Goal: Information Seeking & Learning: Compare options

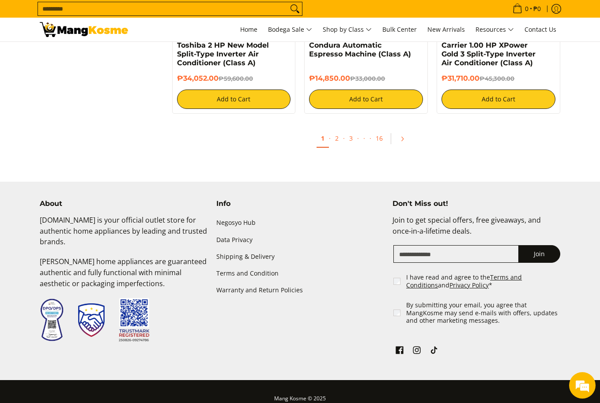
scroll to position [1721, 0]
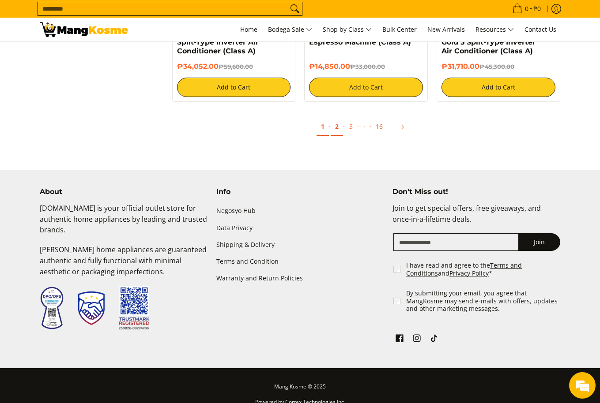
click at [334, 125] on link "2" at bounding box center [337, 127] width 12 height 18
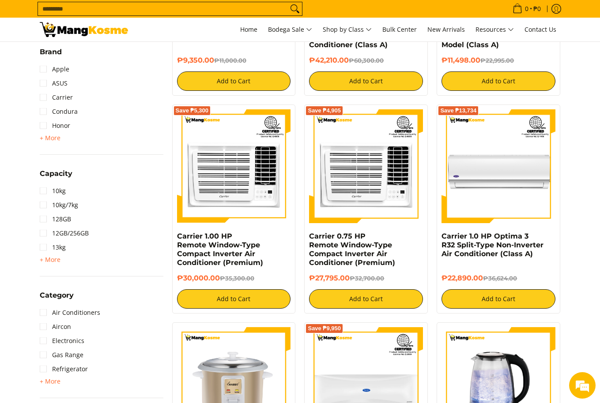
scroll to position [221, 0]
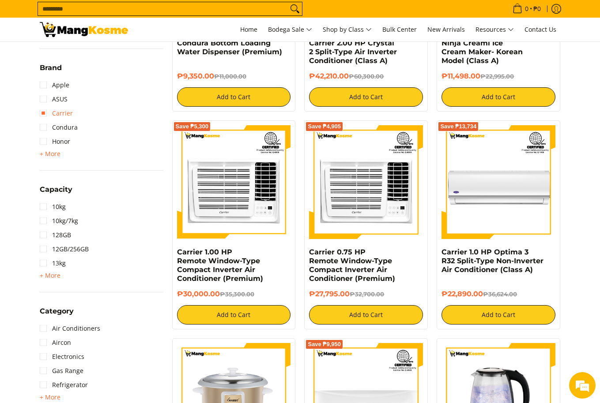
click at [62, 116] on link "Carrier" at bounding box center [56, 113] width 33 height 14
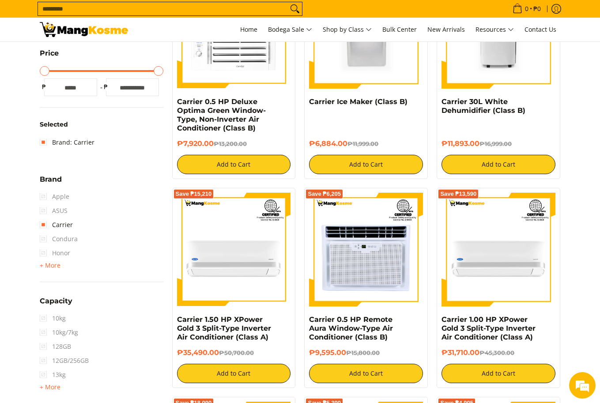
scroll to position [53, 0]
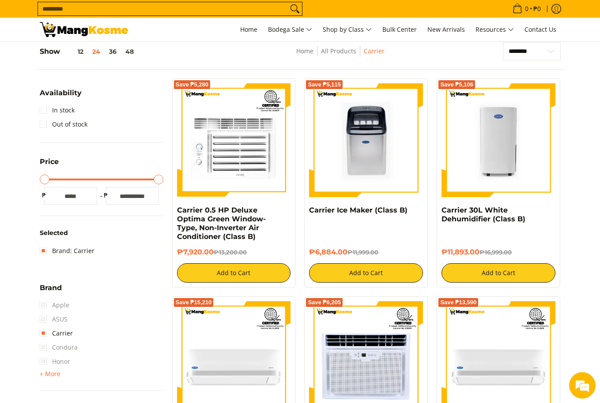
click at [139, 195] on input "******" at bounding box center [132, 196] width 53 height 18
drag, startPoint x: 148, startPoint y: 195, endPoint x: 116, endPoint y: 199, distance: 32.0
click at [116, 199] on input "******" at bounding box center [132, 196] width 53 height 18
type input "****"
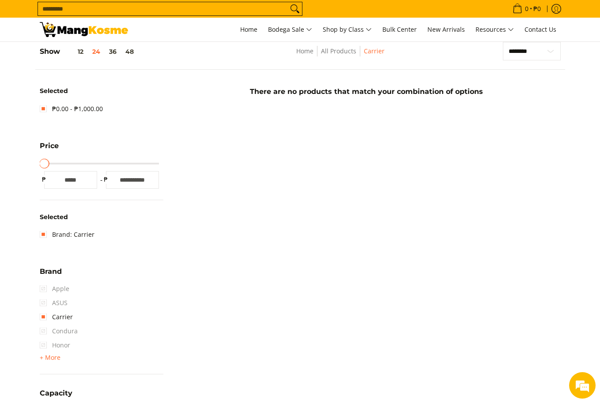
click at [150, 177] on input "****" at bounding box center [132, 180] width 53 height 18
type input "*****"
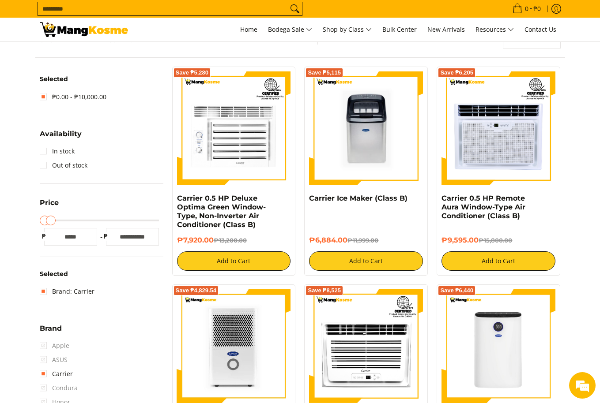
scroll to position [177, 0]
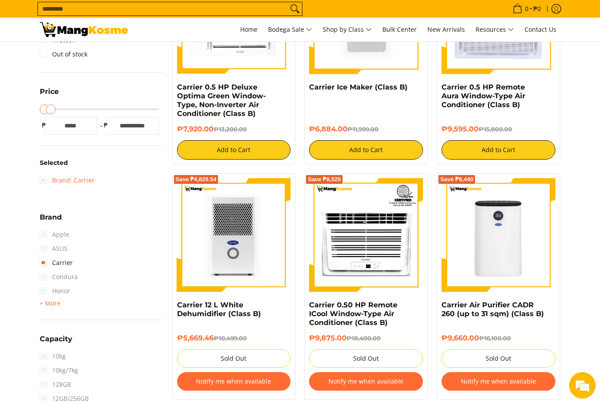
click at [46, 185] on link "Brand: Carrier" at bounding box center [67, 180] width 55 height 14
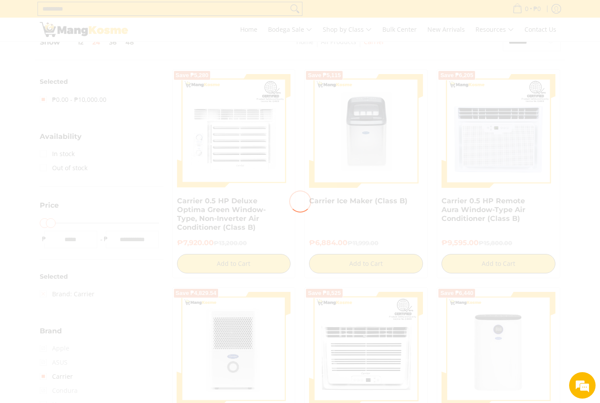
scroll to position [0, 0]
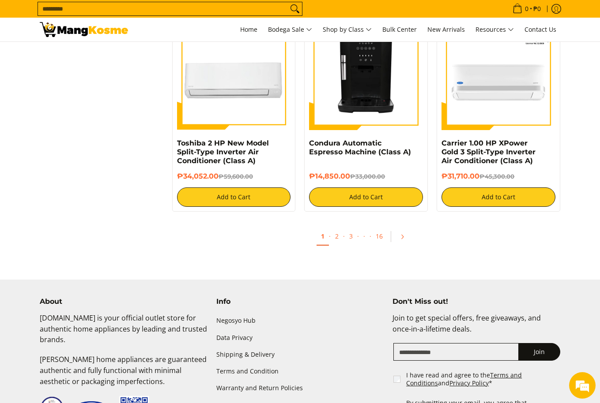
scroll to position [1642, 0]
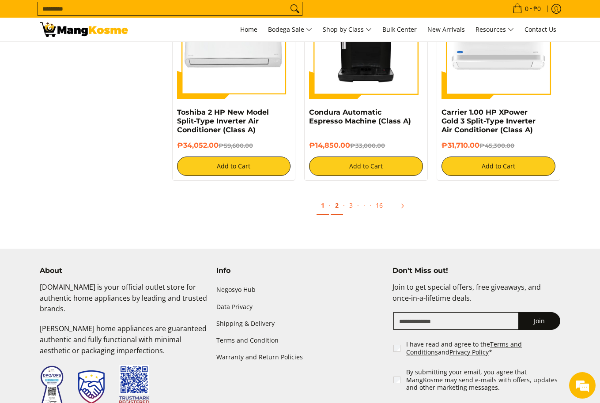
click at [333, 207] on link "2" at bounding box center [337, 206] width 12 height 18
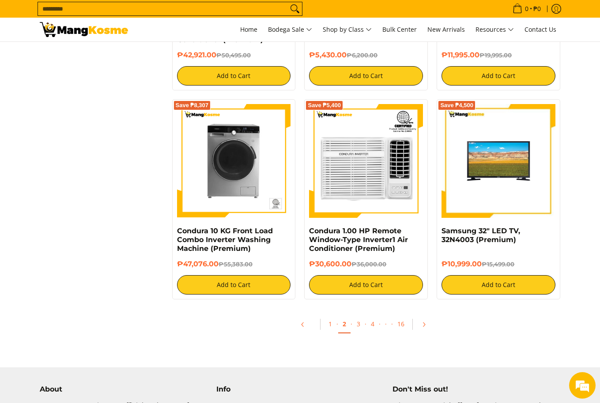
scroll to position [1544, 0]
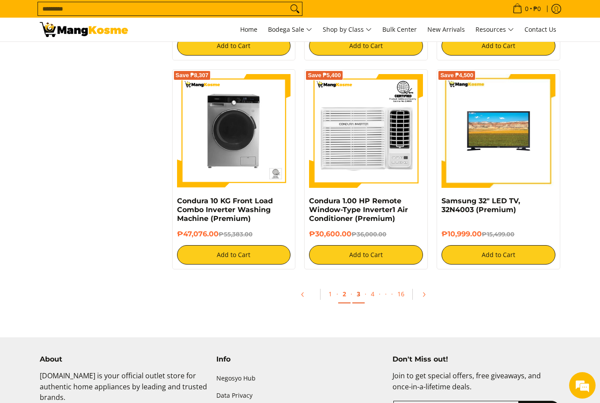
click at [359, 298] on link "3" at bounding box center [358, 294] width 12 height 18
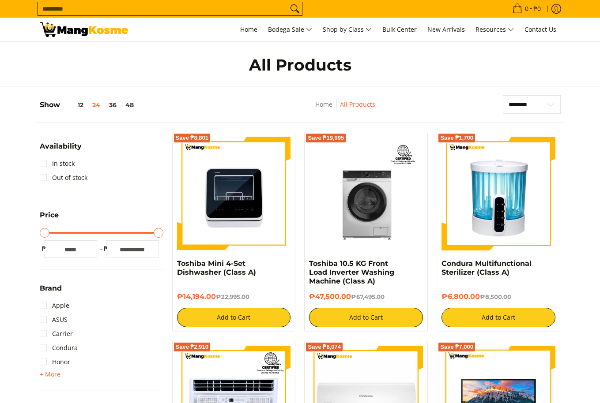
click at [550, 265] on h4 "Condura Multifunctional Sterilizer (Class A)" at bounding box center [498, 268] width 114 height 18
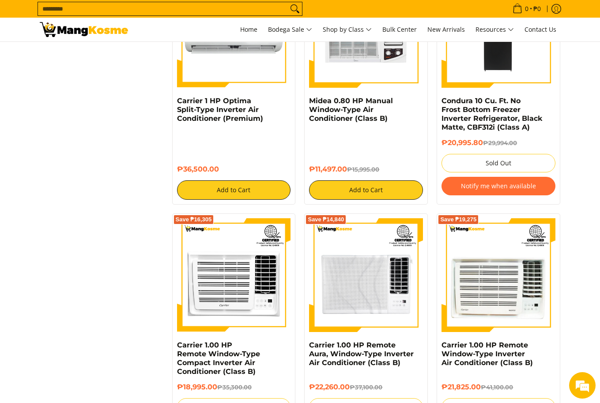
scroll to position [1544, 0]
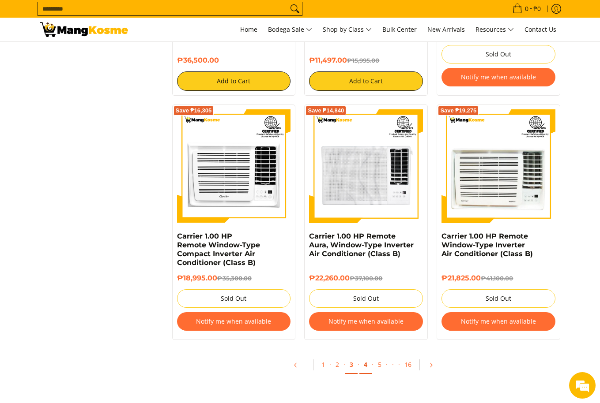
click at [364, 362] on link "4" at bounding box center [365, 365] width 12 height 18
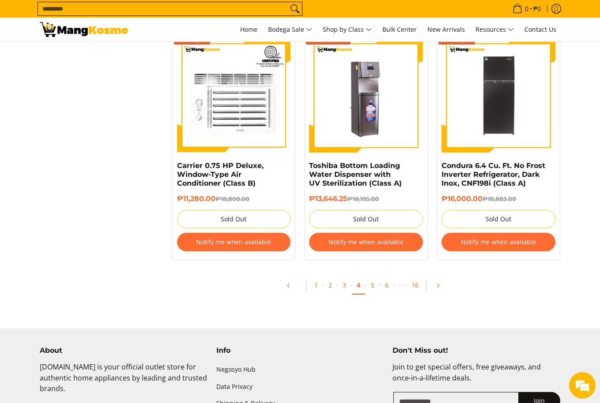
scroll to position [1721, 0]
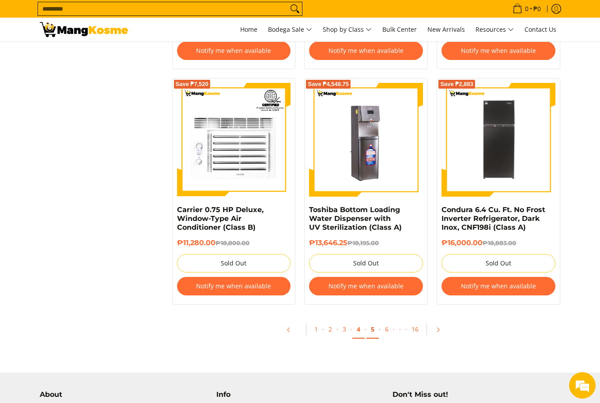
click at [366, 329] on link "5" at bounding box center [372, 330] width 12 height 18
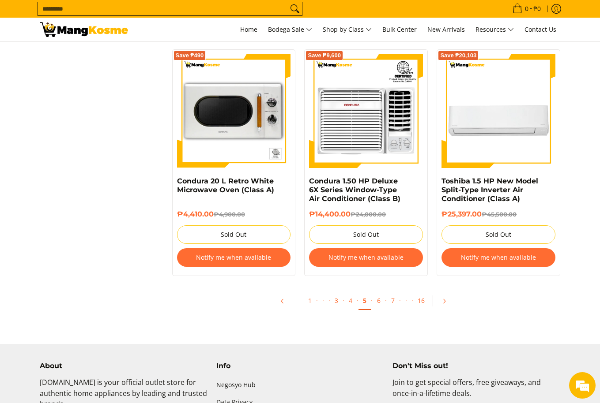
scroll to position [1765, 0]
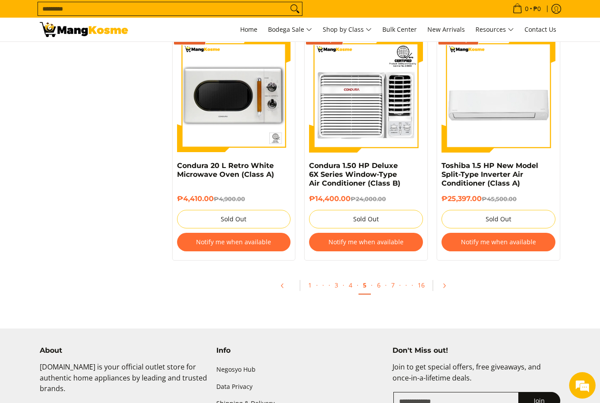
click at [476, 289] on ul "1 · · · 3 · 4 · 5 · 6 · 7 · · · 16" at bounding box center [366, 288] width 397 height 28
click at [377, 288] on link "6" at bounding box center [378, 286] width 12 height 18
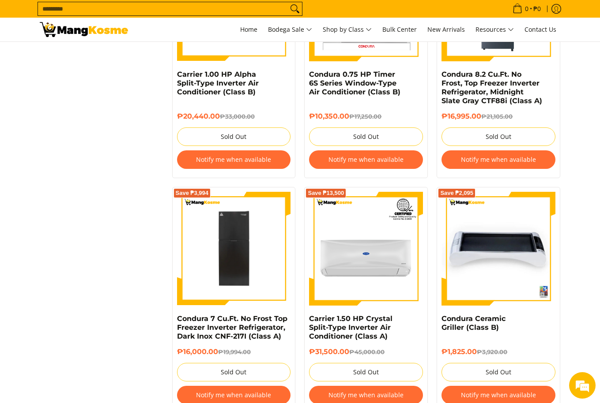
scroll to position [1633, 0]
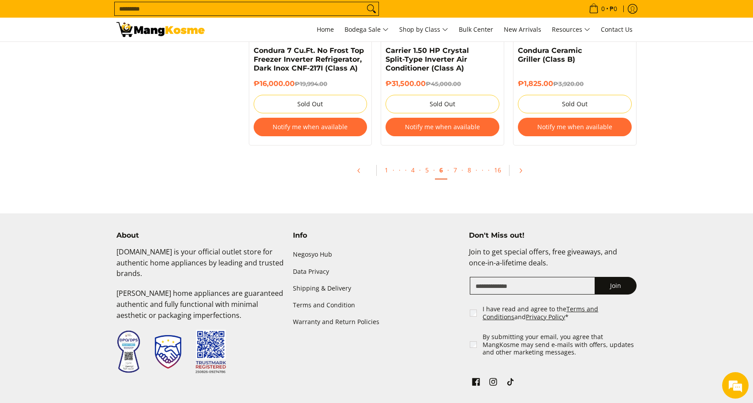
scroll to position [1897, 0]
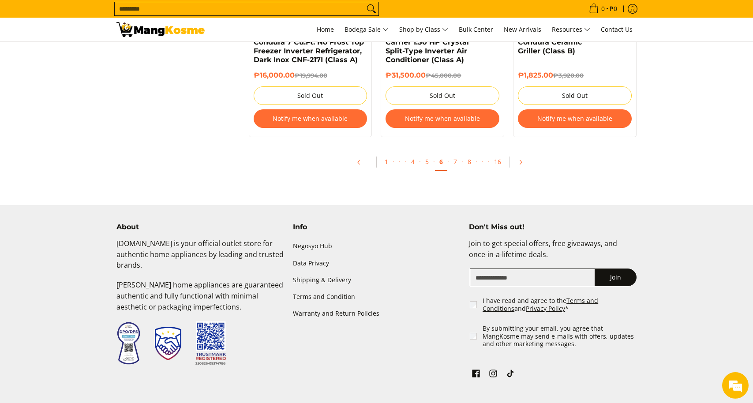
click at [447, 165] on span "·" at bounding box center [448, 162] width 2 height 8
click at [455, 163] on link "7" at bounding box center [455, 162] width 12 height 18
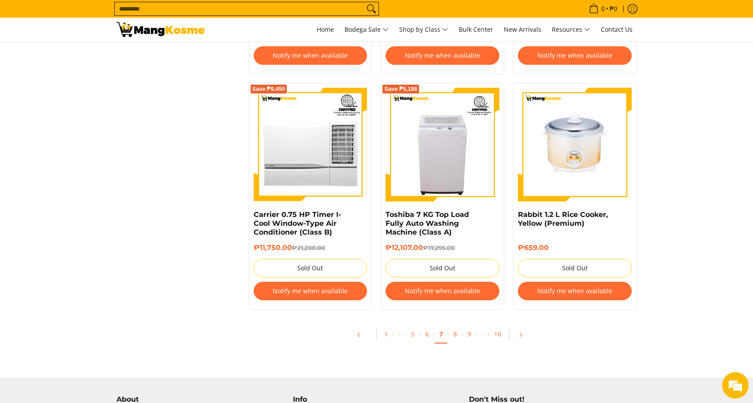
scroll to position [1765, 0]
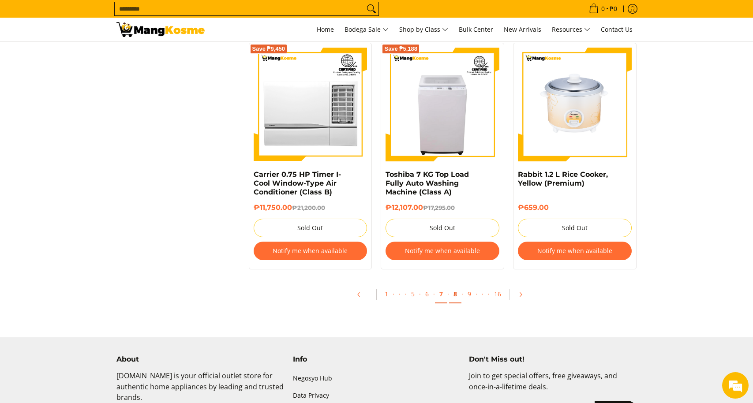
click at [452, 286] on link "8" at bounding box center [455, 294] width 12 height 18
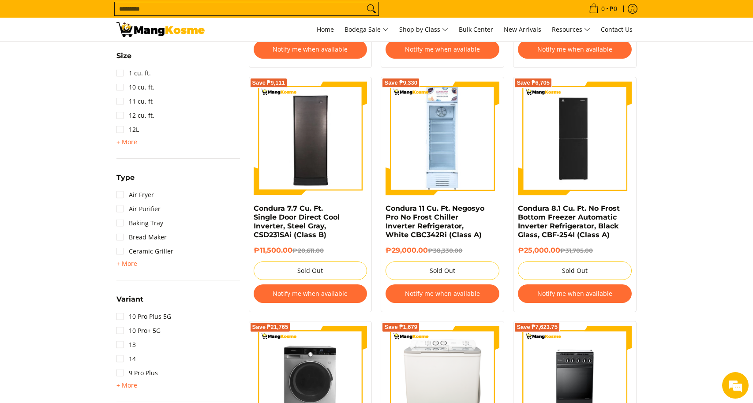
scroll to position [794, 0]
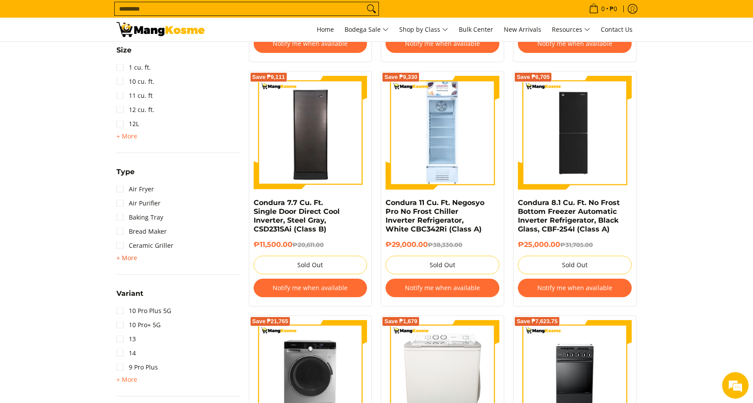
click at [122, 260] on span "+ More" at bounding box center [126, 258] width 21 height 7
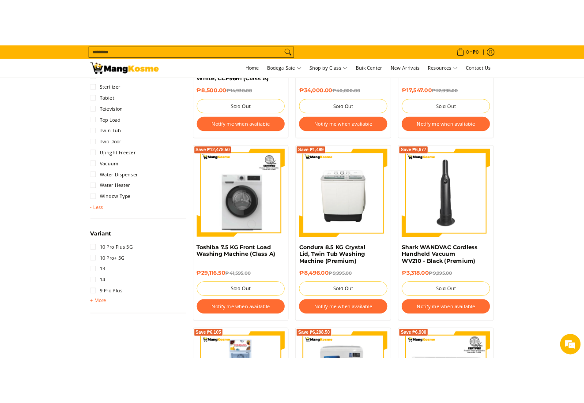
scroll to position [1456, 0]
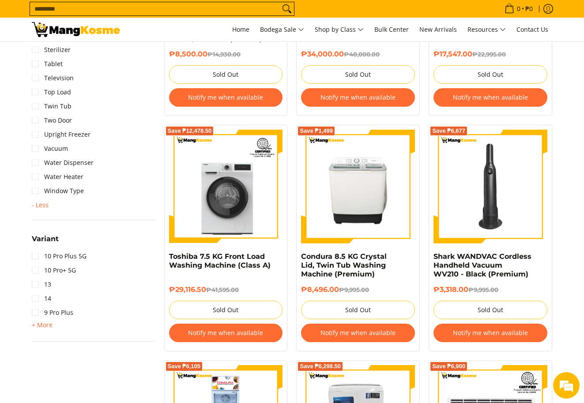
click at [552, 271] on div "Save ₱6,677 Shark WANDVAC Cordless Handheld Vacuum WV210 - Black (Premium) ₱3,3…" at bounding box center [490, 238] width 124 height 227
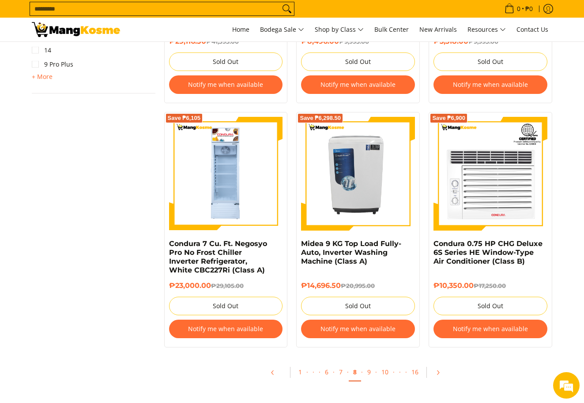
scroll to position [1765, 0]
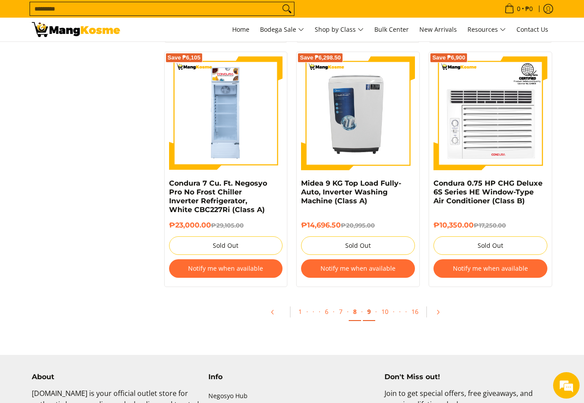
click at [372, 311] on link "9" at bounding box center [369, 312] width 12 height 18
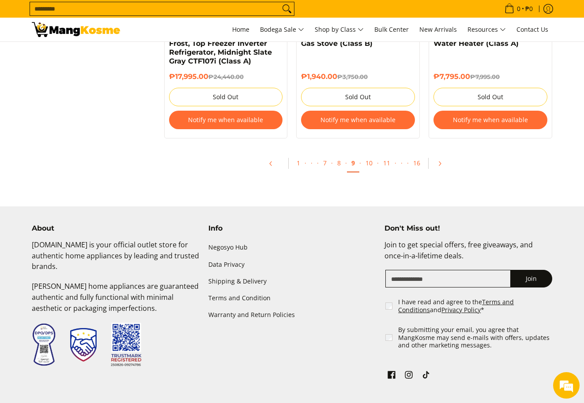
scroll to position [1942, 0]
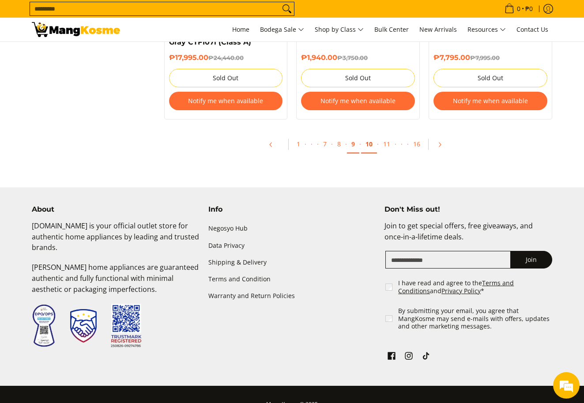
click at [369, 147] on link "10" at bounding box center [369, 144] width 16 height 18
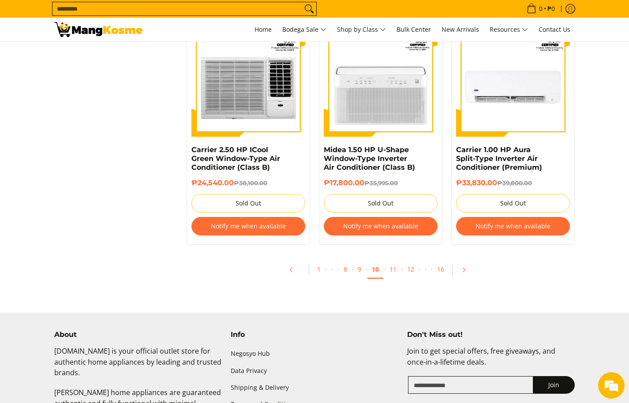
scroll to position [1809, 0]
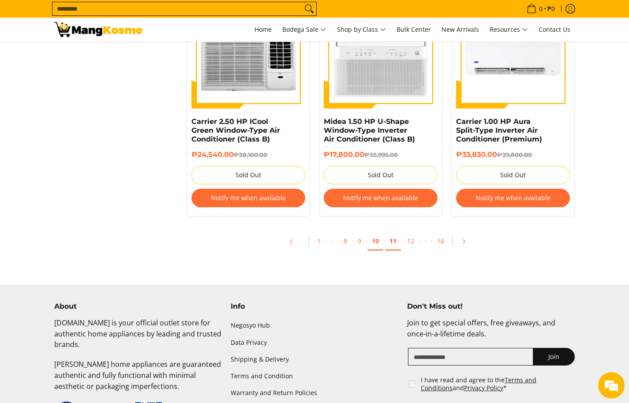
click at [389, 240] on link "11" at bounding box center [393, 242] width 16 height 18
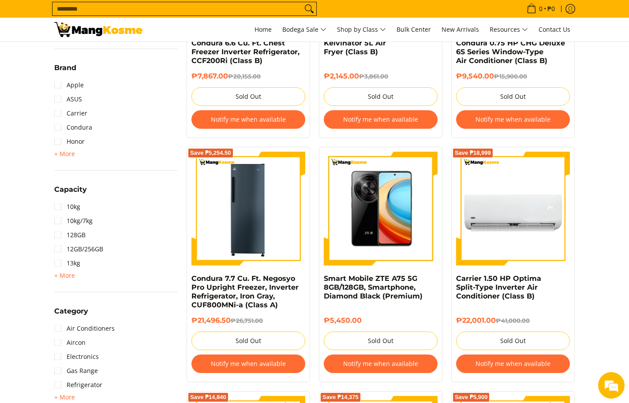
scroll to position [397, 0]
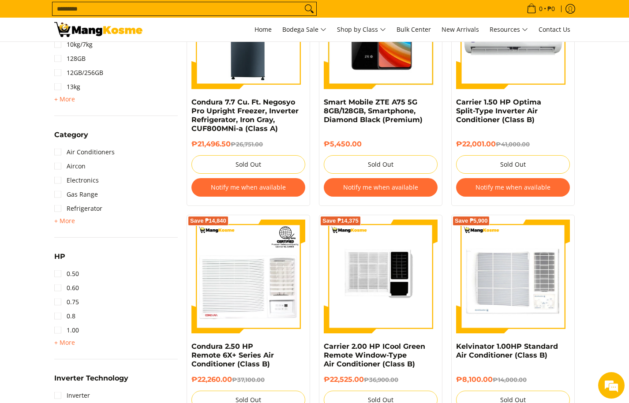
click at [567, 254] on img at bounding box center [513, 277] width 114 height 114
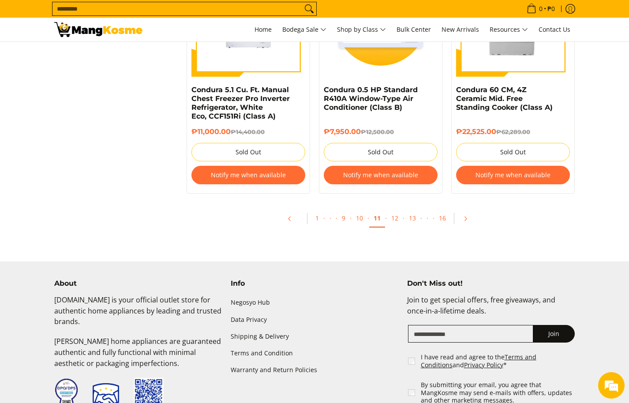
scroll to position [1853, 0]
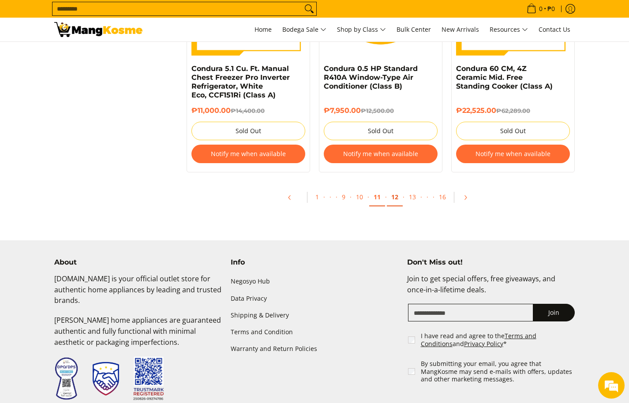
click at [398, 196] on link "12" at bounding box center [395, 197] width 16 height 18
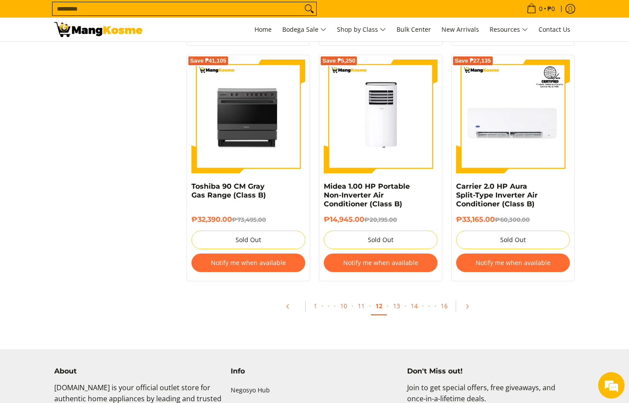
scroll to position [1765, 0]
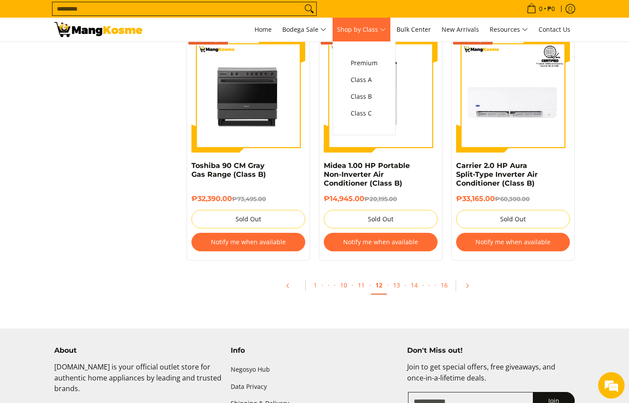
click at [376, 28] on span "Shop by Class" at bounding box center [361, 29] width 49 height 11
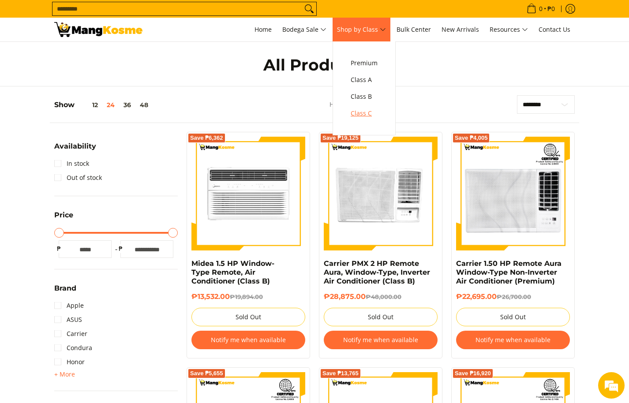
click at [375, 113] on span "Class C" at bounding box center [364, 113] width 27 height 11
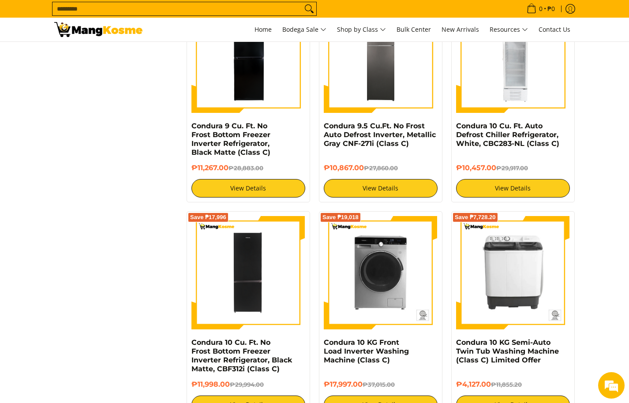
scroll to position [1147, 0]
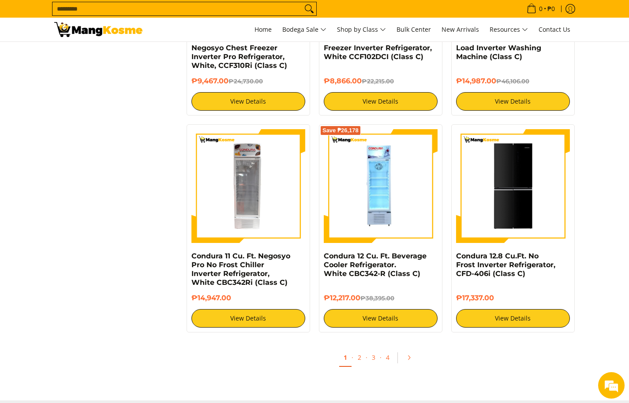
scroll to position [1633, 0]
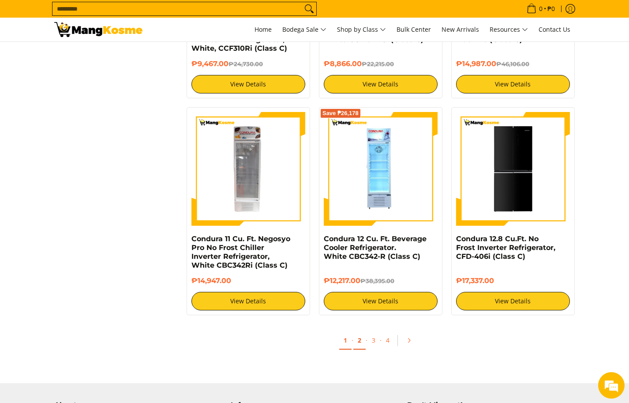
click at [357, 340] on link "2" at bounding box center [359, 341] width 12 height 18
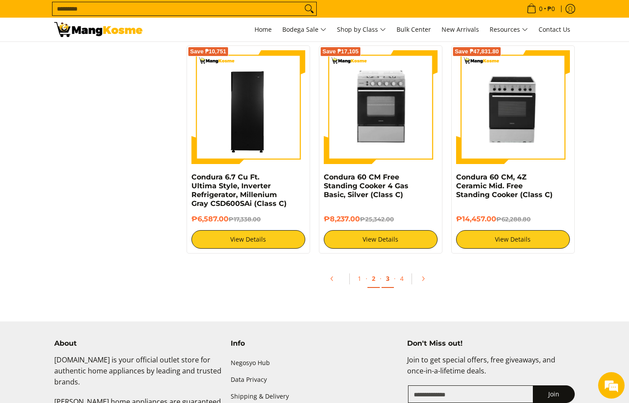
click at [387, 280] on link "3" at bounding box center [388, 279] width 12 height 18
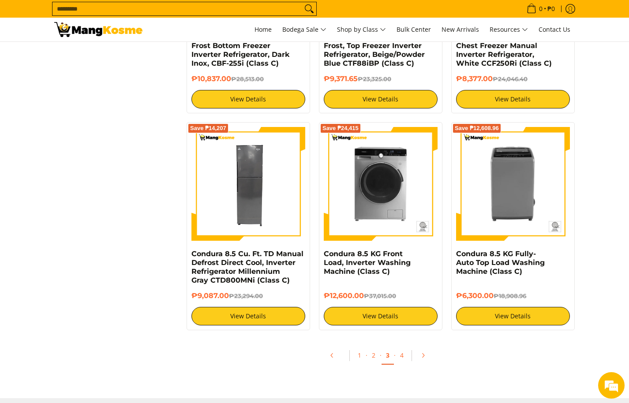
scroll to position [1589, 0]
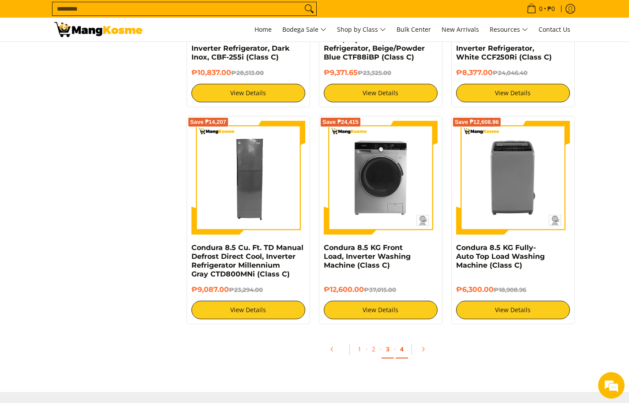
click at [397, 348] on link "4" at bounding box center [402, 350] width 12 height 18
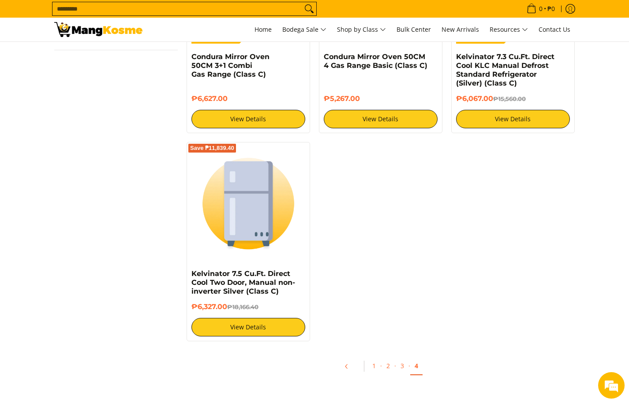
scroll to position [1059, 0]
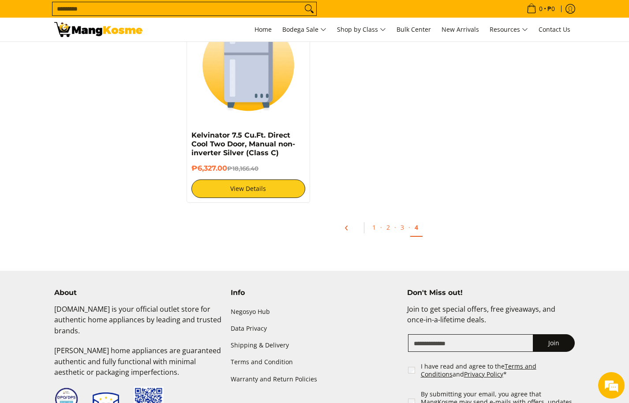
click at [348, 223] on link "Pagination" at bounding box center [349, 228] width 21 height 15
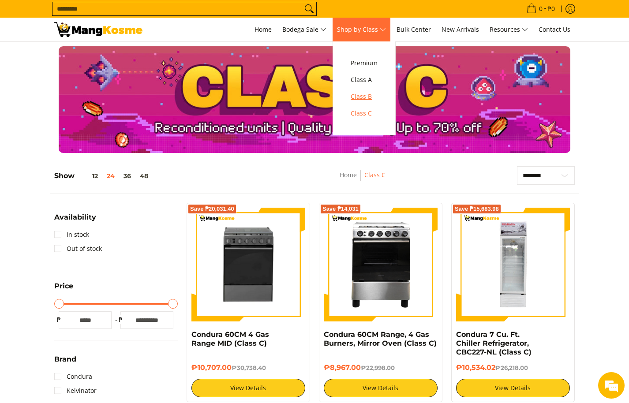
click at [373, 93] on span "Class B" at bounding box center [364, 96] width 27 height 11
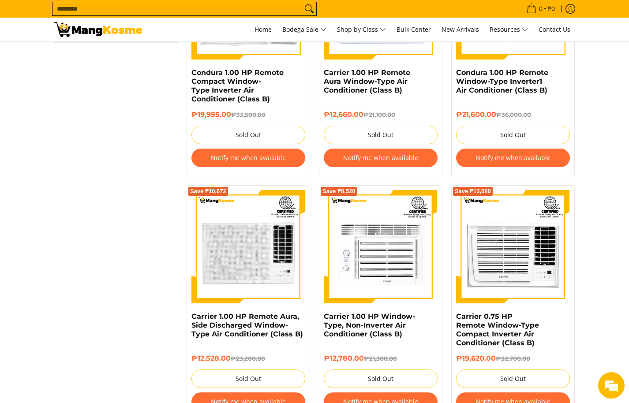
scroll to position [1191, 0]
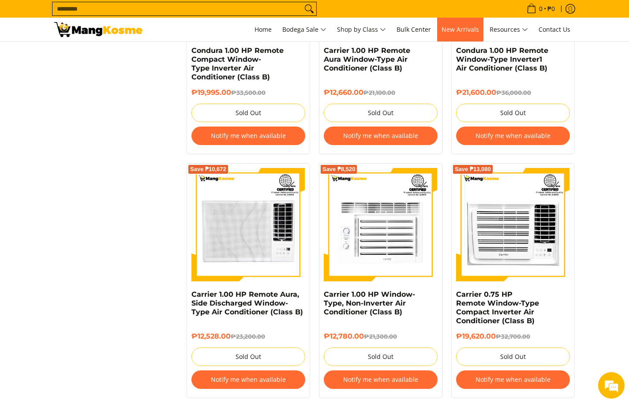
click at [458, 35] on link "New Arrivals" at bounding box center [460, 30] width 46 height 24
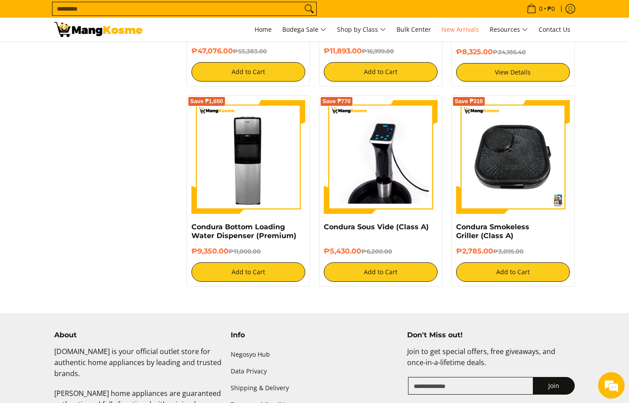
scroll to position [1412, 0]
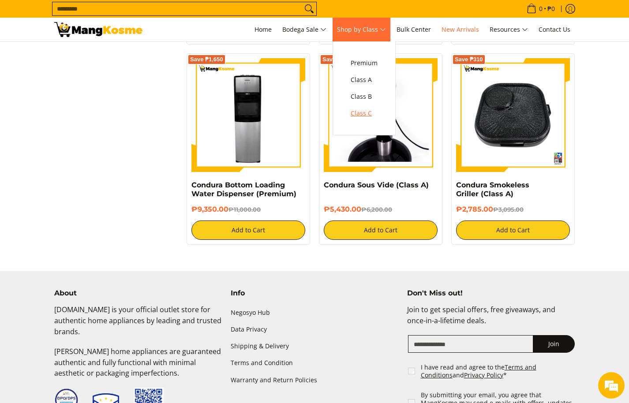
click at [366, 113] on span "Class C" at bounding box center [364, 113] width 27 height 11
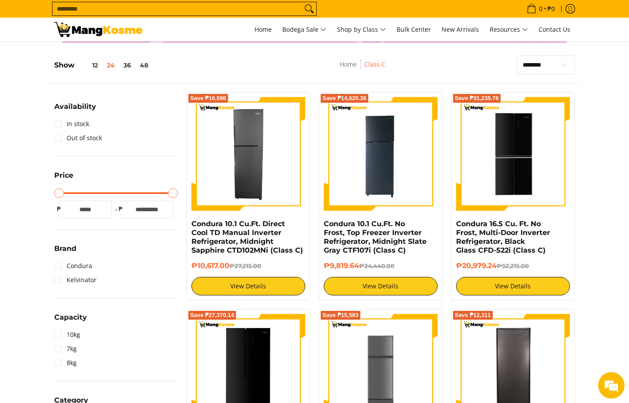
scroll to position [88, 0]
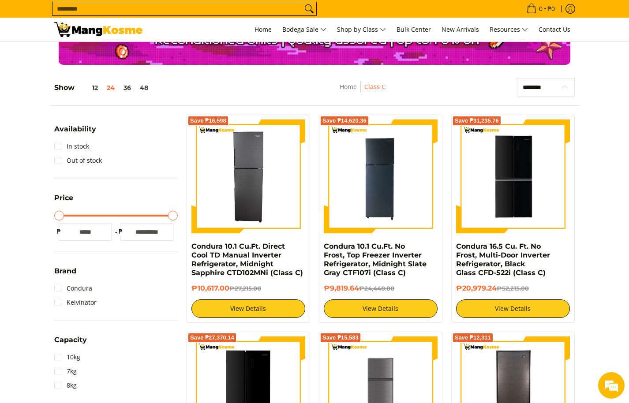
click at [541, 86] on select "**********" at bounding box center [546, 87] width 58 height 19
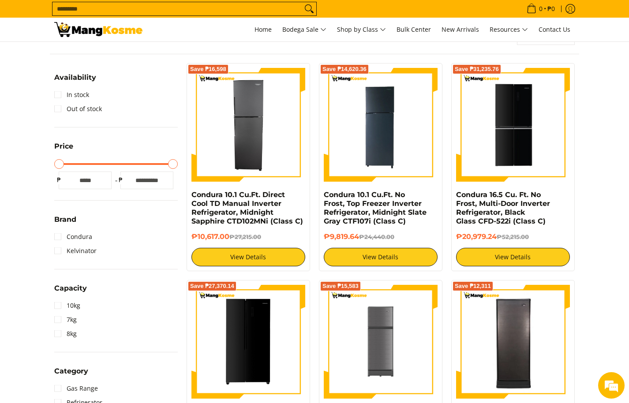
scroll to position [265, 0]
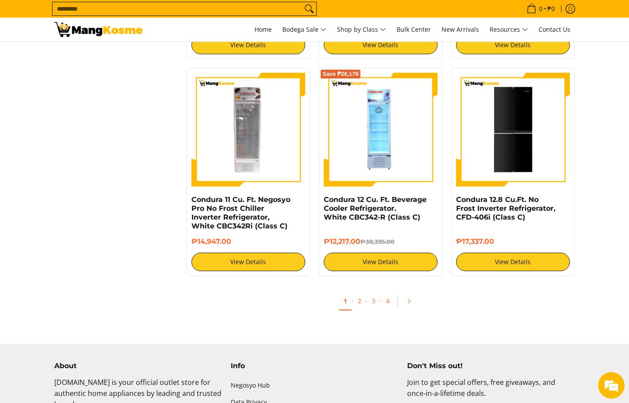
scroll to position [1677, 0]
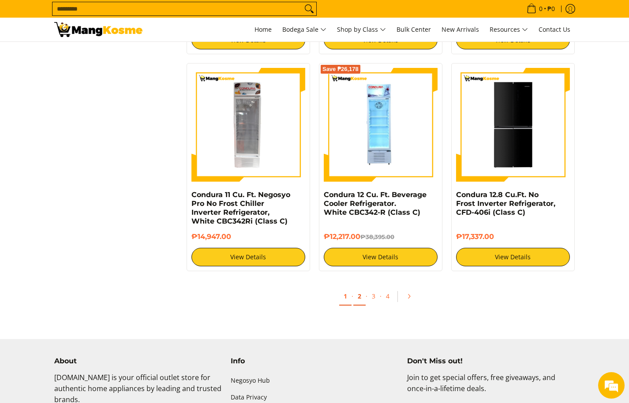
click at [360, 300] on link "2" at bounding box center [359, 297] width 12 height 18
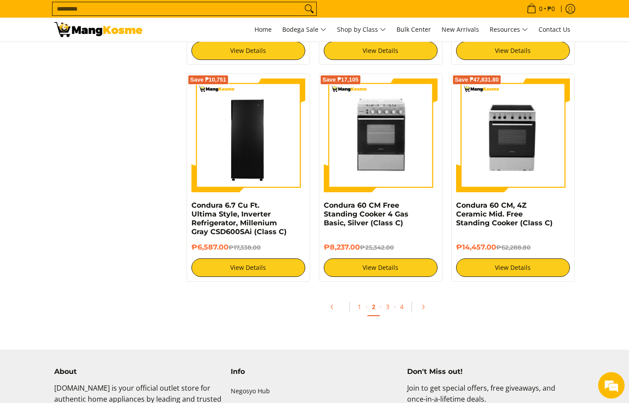
scroll to position [1677, 0]
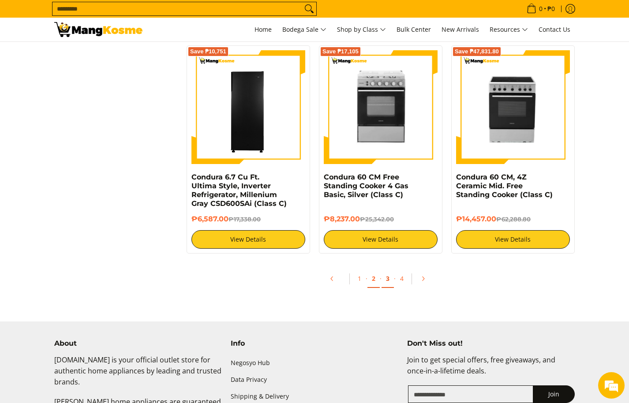
click at [383, 278] on link "3" at bounding box center [388, 279] width 12 height 18
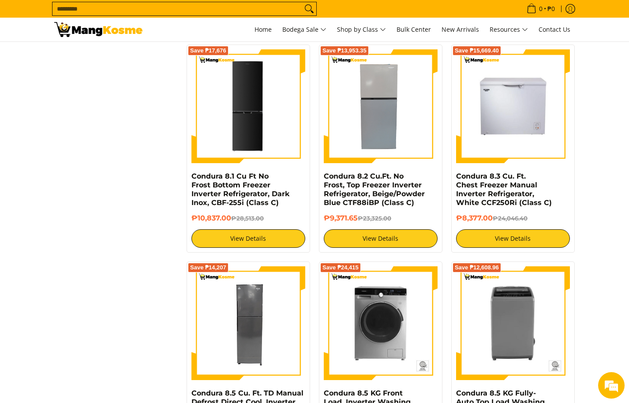
scroll to position [1589, 0]
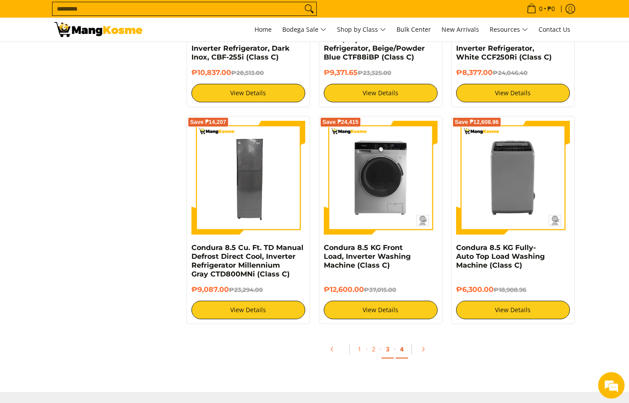
click at [402, 349] on link "4" at bounding box center [402, 350] width 12 height 18
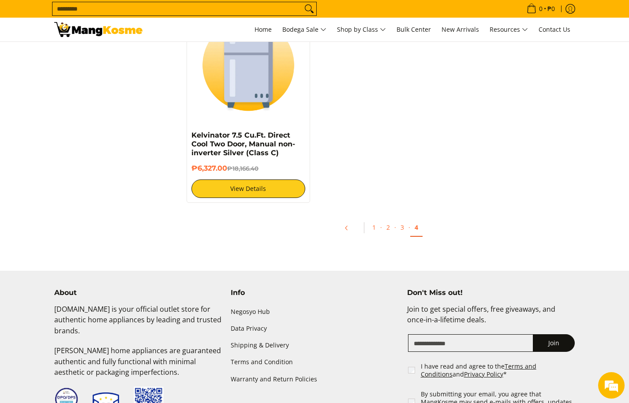
scroll to position [883, 0]
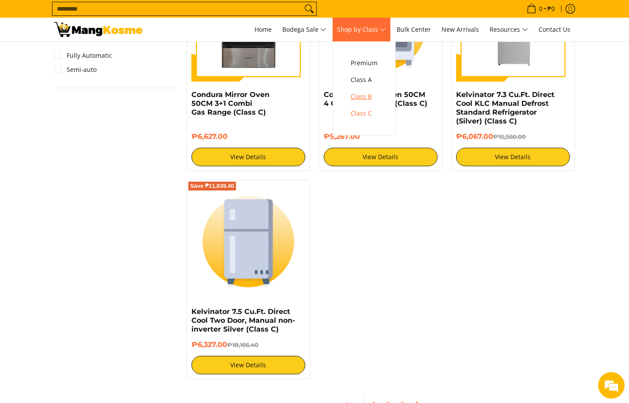
click at [374, 97] on span "Class B" at bounding box center [364, 96] width 27 height 11
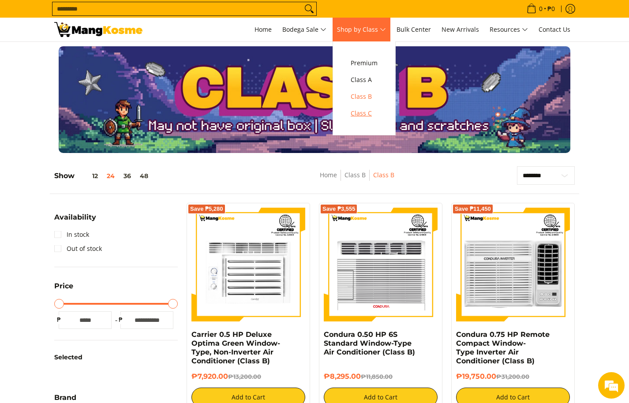
click at [368, 113] on span "Class C" at bounding box center [364, 113] width 27 height 11
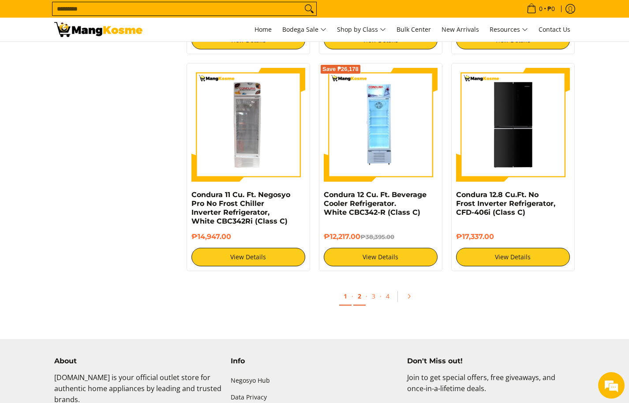
click at [359, 299] on link "2" at bounding box center [359, 297] width 12 height 18
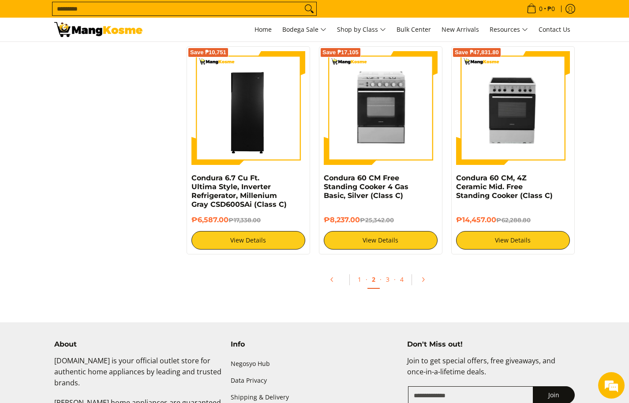
scroll to position [1677, 0]
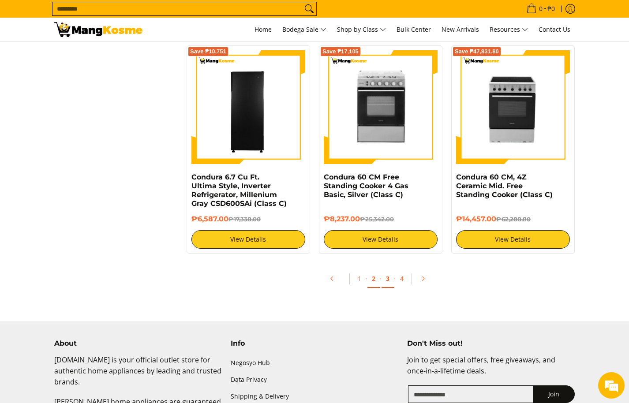
click at [387, 280] on link "3" at bounding box center [388, 279] width 12 height 18
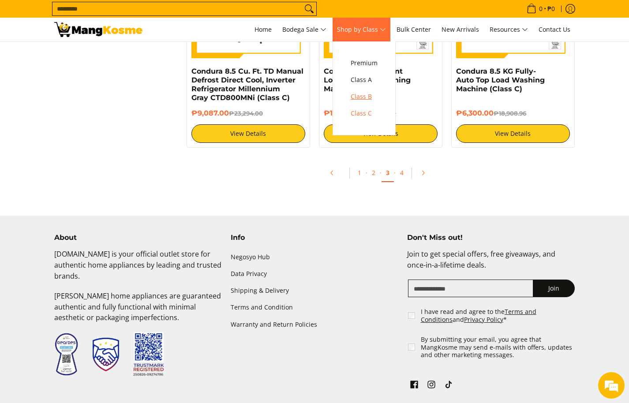
click at [365, 98] on span "Class B" at bounding box center [364, 96] width 27 height 11
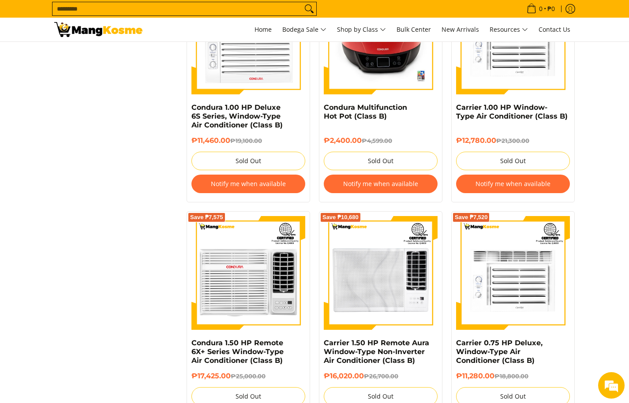
scroll to position [1765, 0]
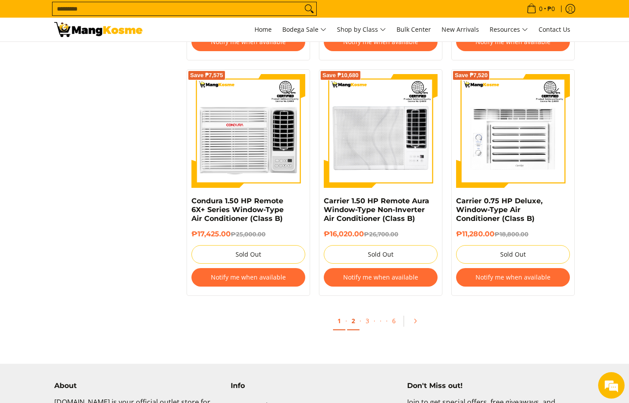
click at [353, 319] on link "2" at bounding box center [353, 321] width 12 height 18
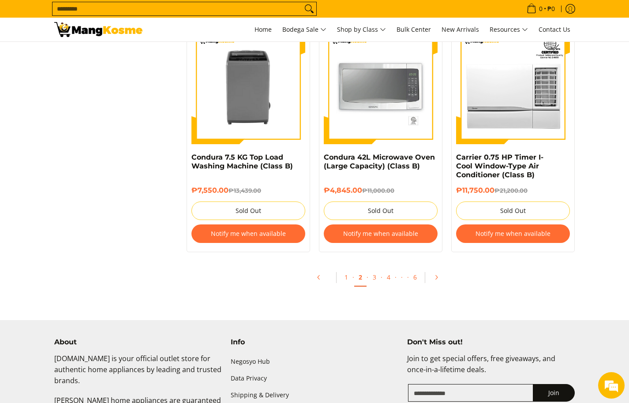
scroll to position [1853, 0]
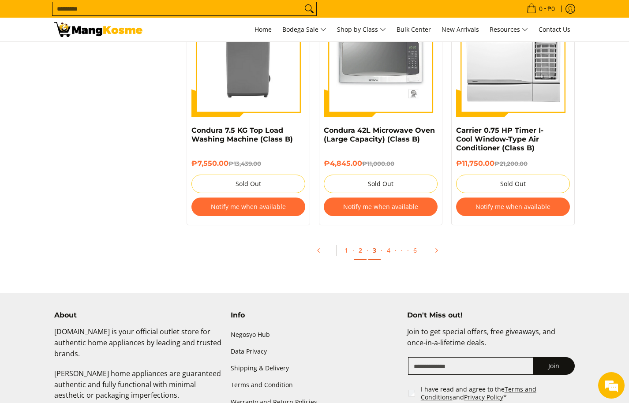
click at [375, 251] on link "3" at bounding box center [374, 251] width 12 height 18
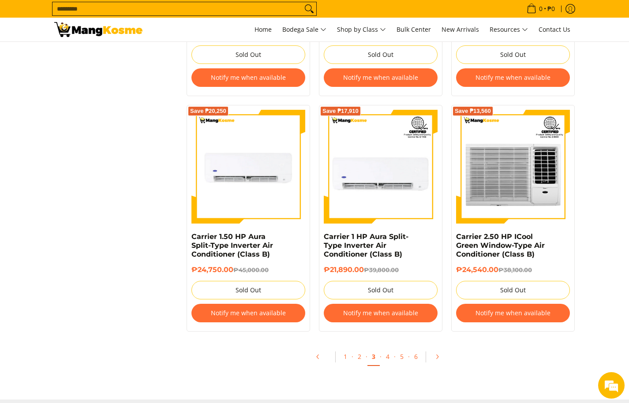
scroll to position [1765, 0]
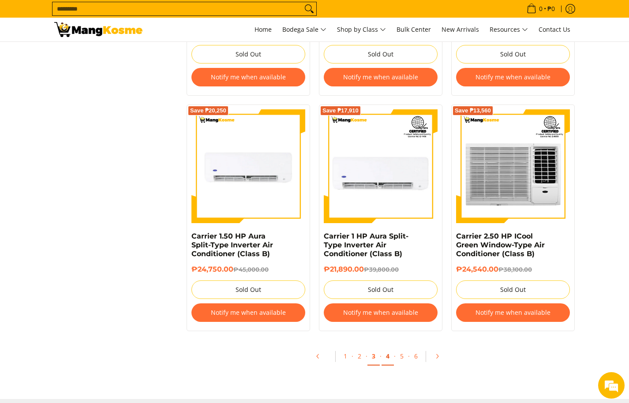
click at [387, 348] on link "4" at bounding box center [388, 357] width 12 height 18
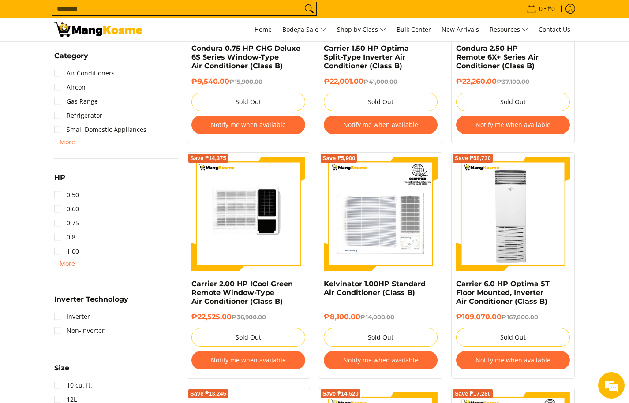
scroll to position [530, 0]
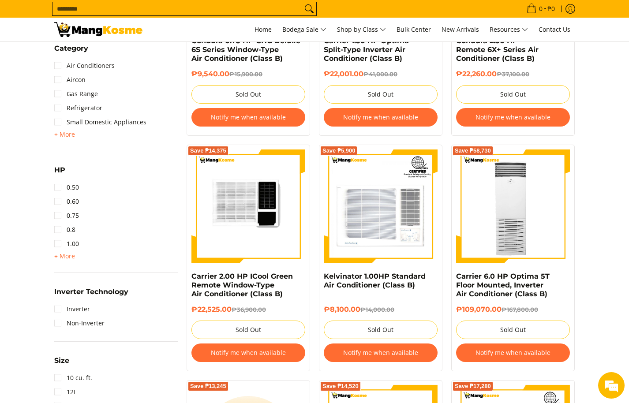
click at [578, 284] on div "Save ₱58,730 Carrier 6.0 HP Optima 5T Floor Mounted, Inverter Air Conditioner (…" at bounding box center [513, 258] width 132 height 227
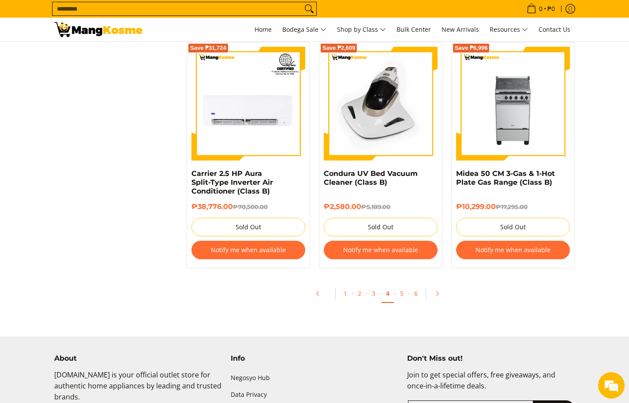
scroll to position [1853, 0]
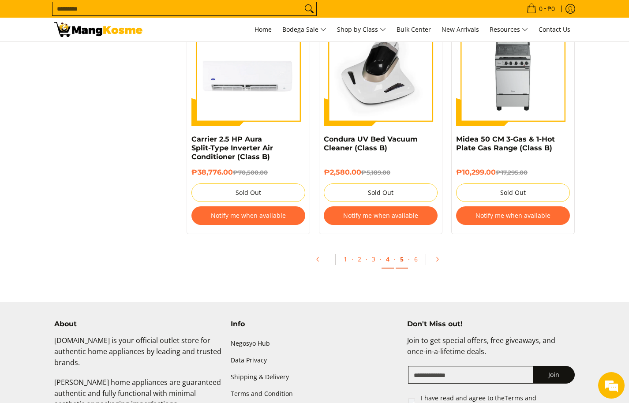
click at [404, 263] on link "5" at bounding box center [402, 260] width 12 height 18
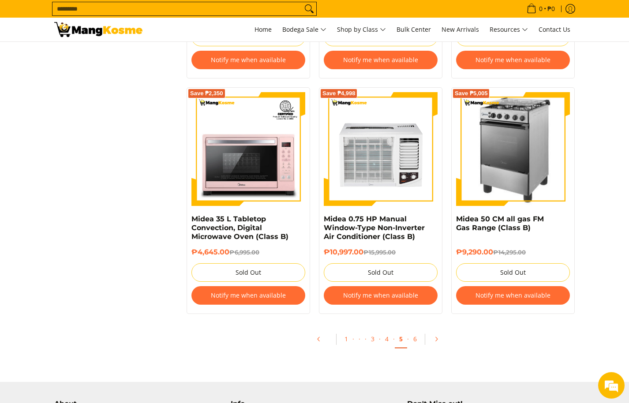
scroll to position [1809, 0]
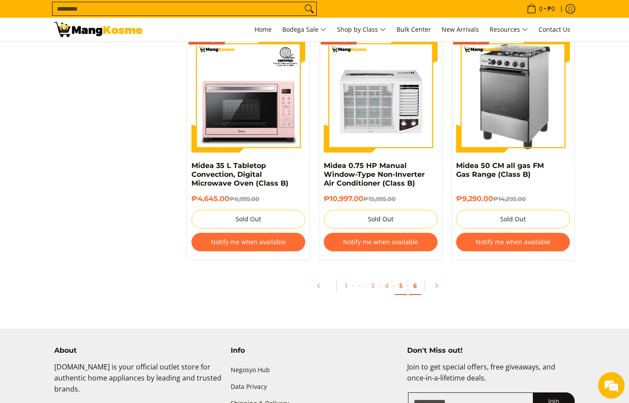
click at [416, 285] on link "6" at bounding box center [415, 286] width 12 height 18
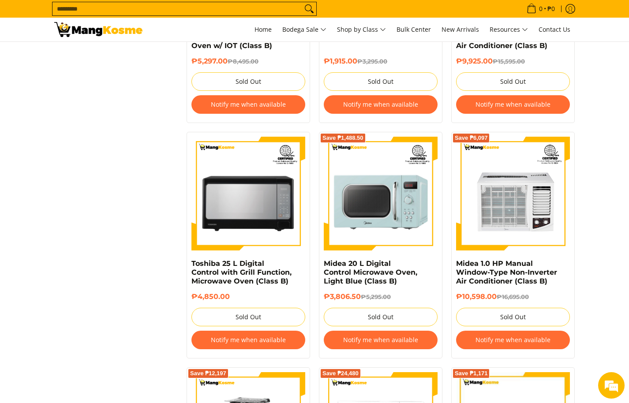
scroll to position [1147, 0]
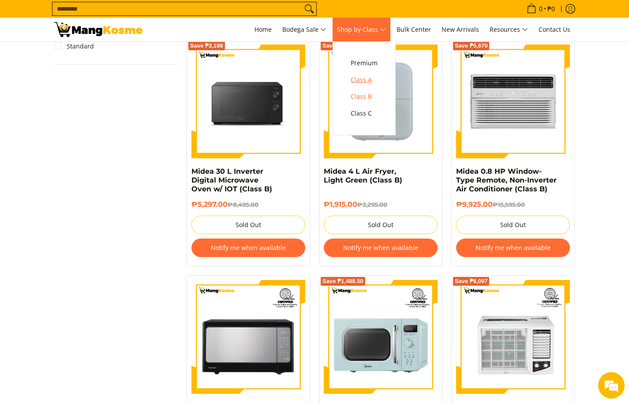
click at [378, 78] on span "Class A" at bounding box center [364, 80] width 27 height 11
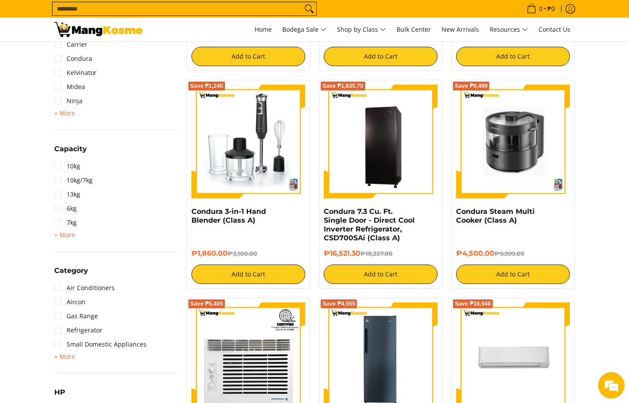
scroll to position [485, 0]
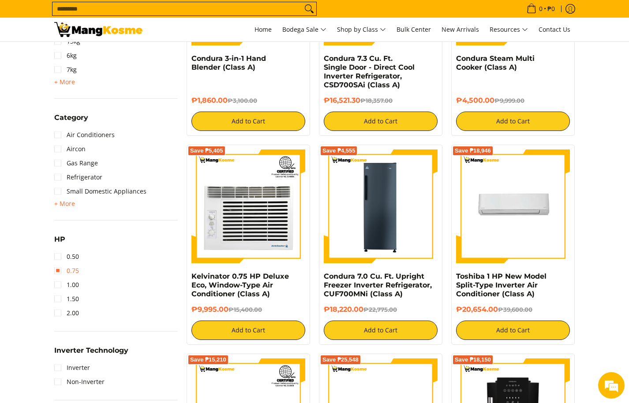
click at [72, 271] on link "0.75" at bounding box center [66, 271] width 25 height 14
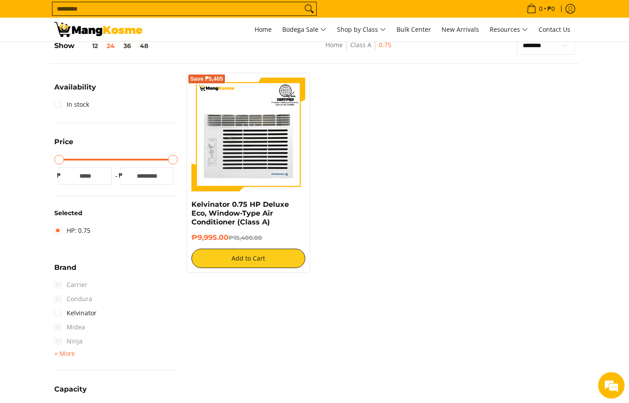
scroll to position [124, 0]
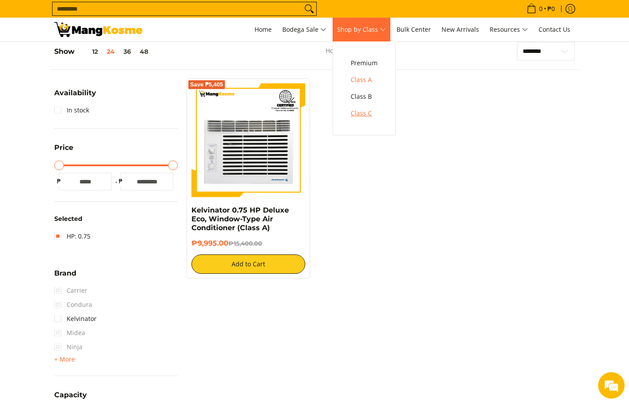
click at [372, 113] on span "Class C" at bounding box center [364, 113] width 27 height 11
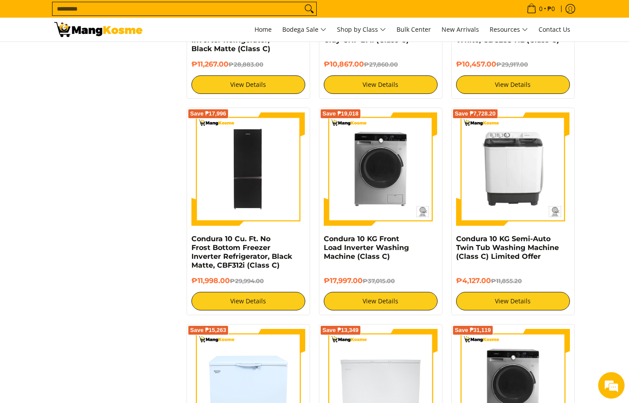
scroll to position [1059, 0]
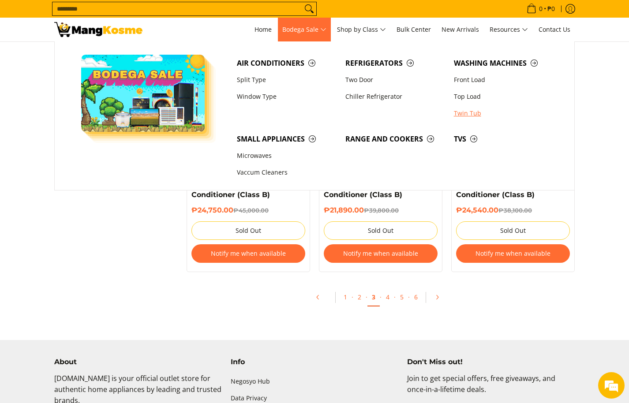
click at [458, 112] on link "Twin Tub" at bounding box center [504, 113] width 109 height 17
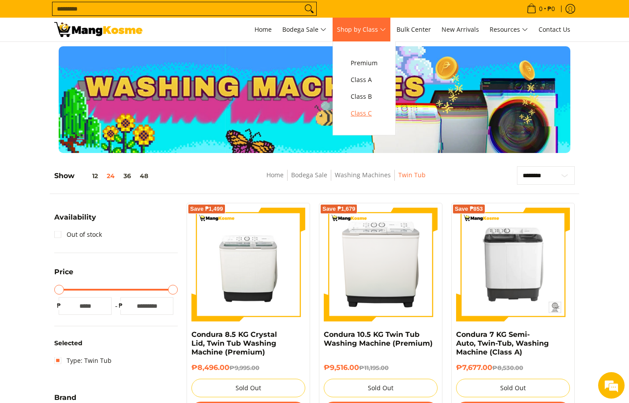
click at [371, 114] on span "Class C" at bounding box center [364, 113] width 27 height 11
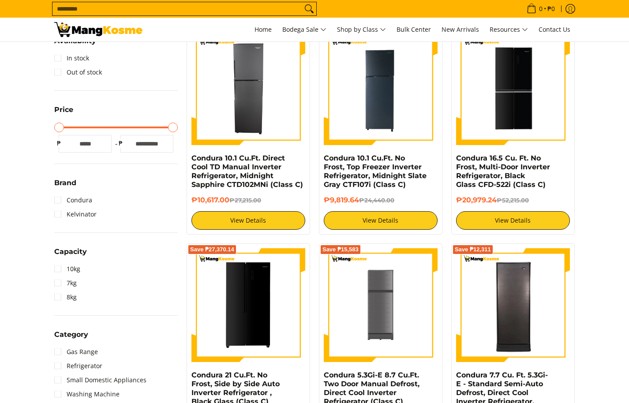
scroll to position [353, 0]
